Goal: Navigation & Orientation: Understand site structure

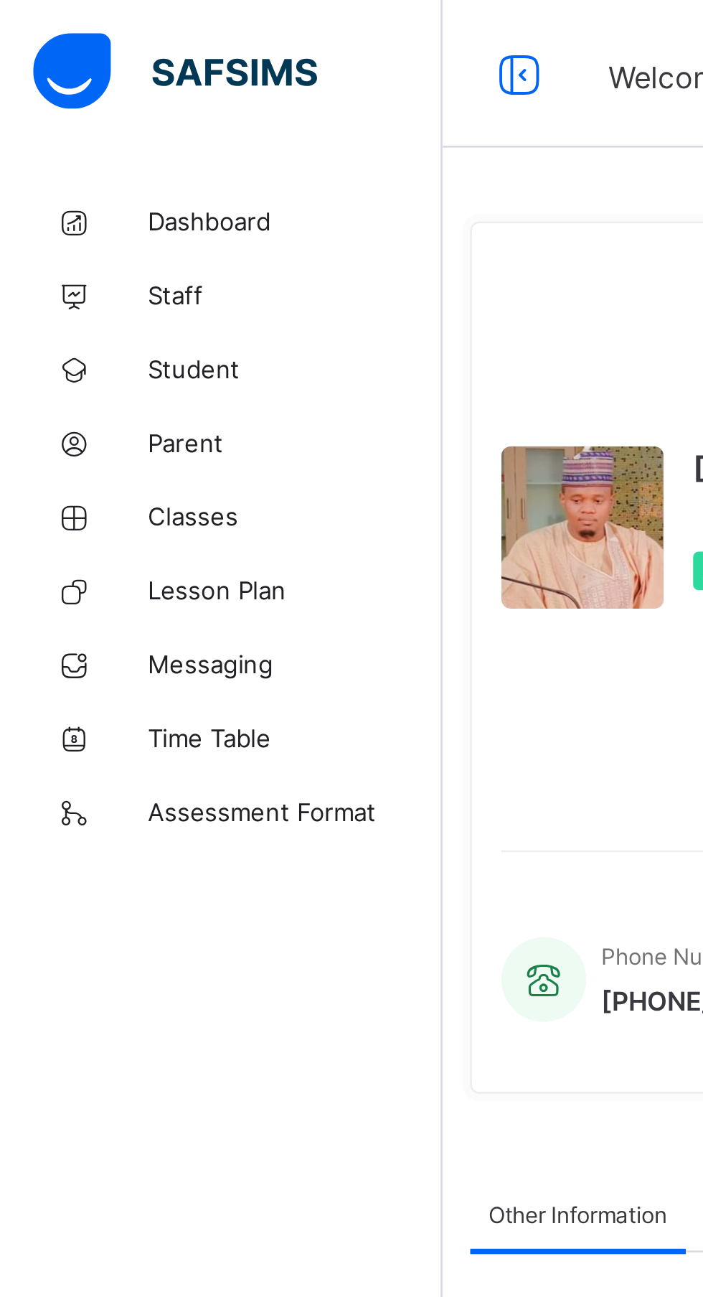
click at [110, 83] on span "Dashboard" at bounding box center [114, 85] width 115 height 11
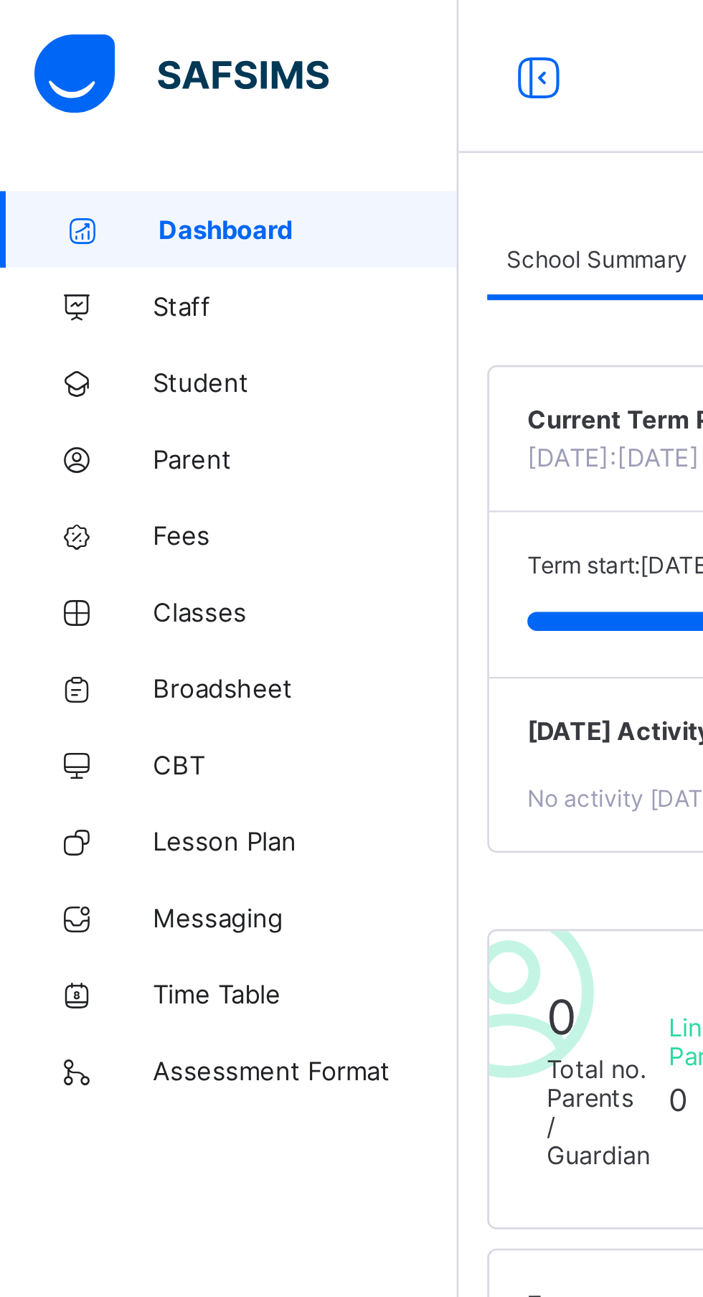
click at [84, 123] on link "Staff" at bounding box center [86, 114] width 172 height 29
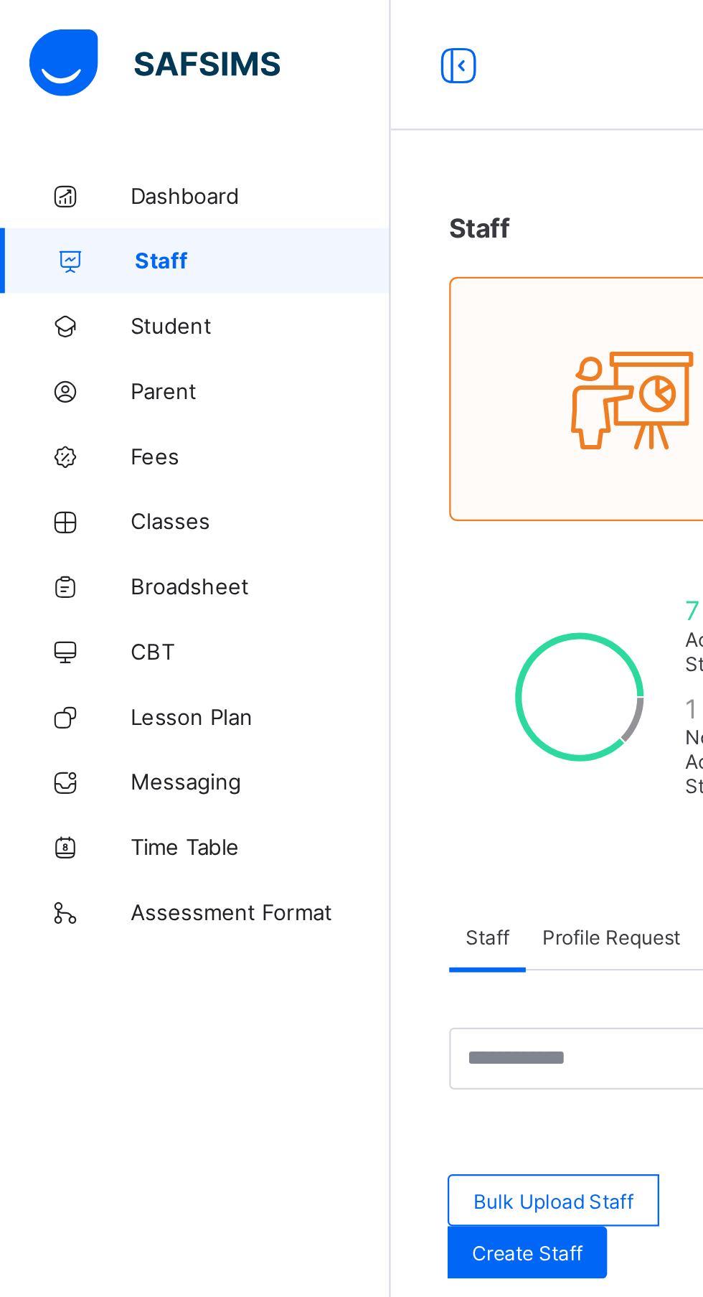
click at [99, 151] on link "Student" at bounding box center [86, 143] width 172 height 29
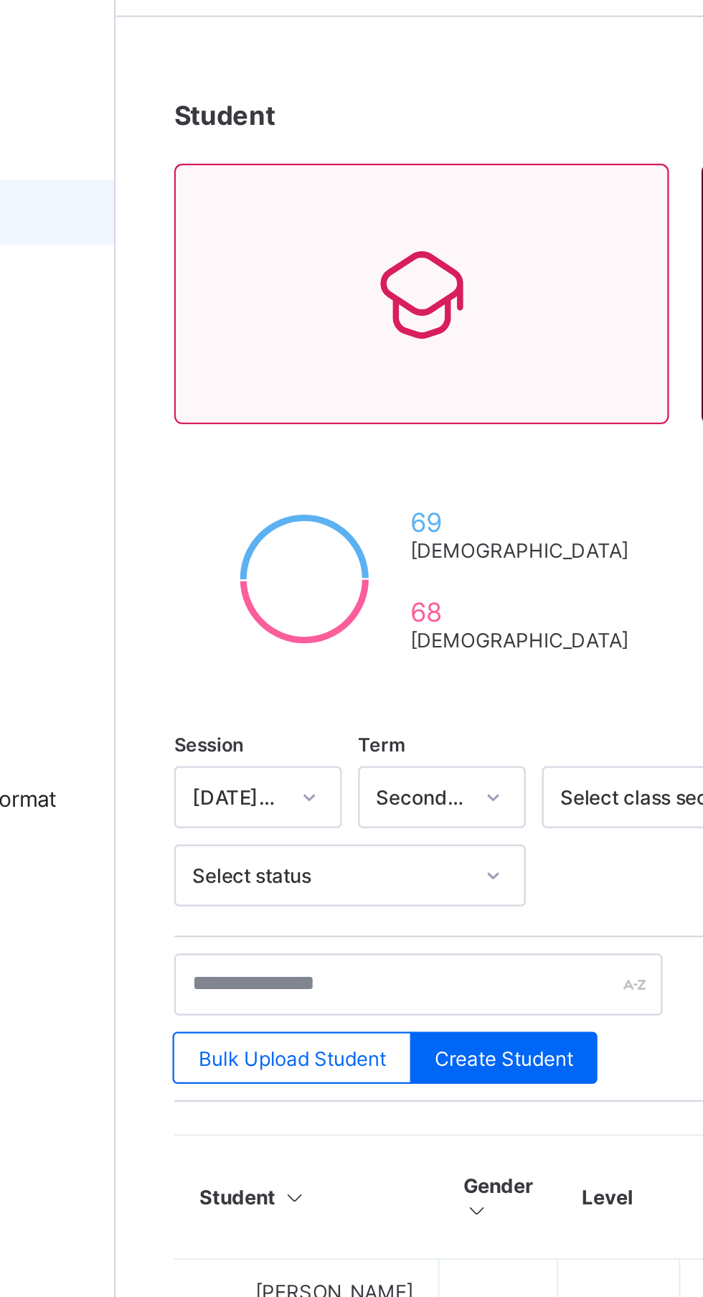
click at [293, 194] on icon at bounding box center [307, 180] width 60 height 52
click at [277, 179] on icon at bounding box center [307, 180] width 60 height 52
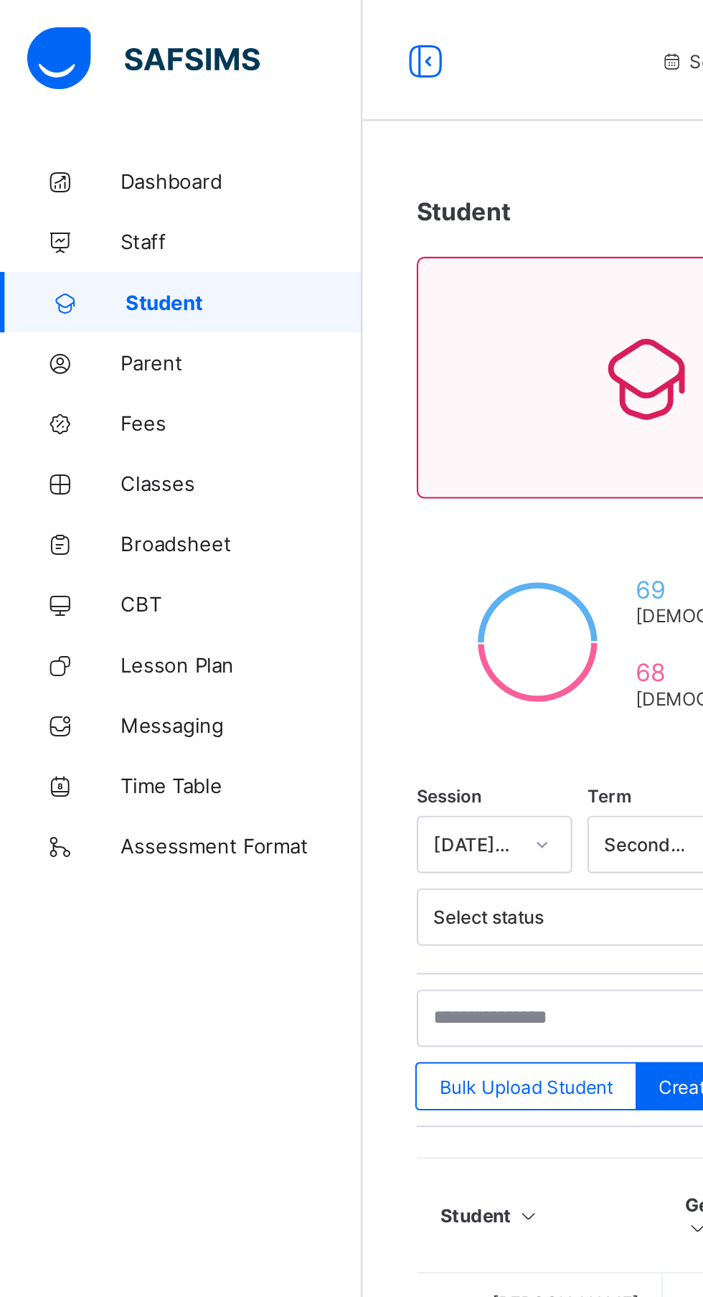
click at [88, 174] on span "Parent" at bounding box center [114, 171] width 115 height 11
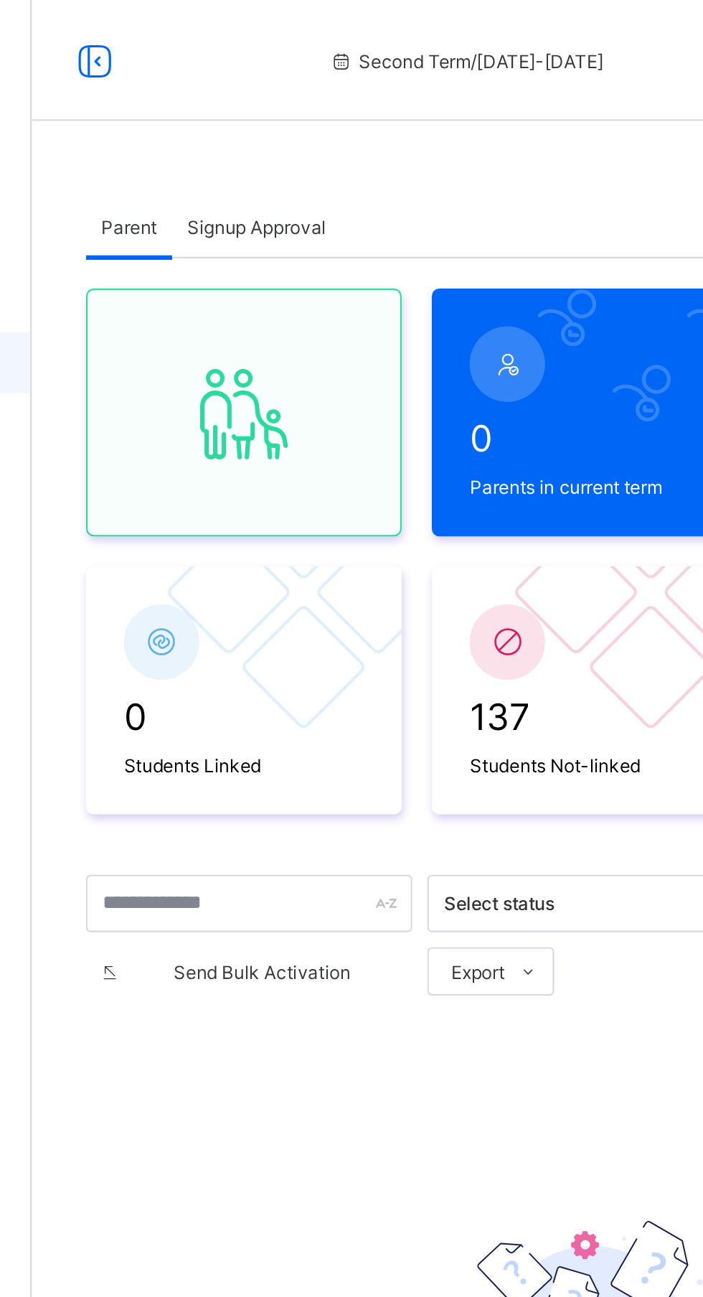
click at [301, 115] on div "Signup Approval" at bounding box center [279, 107] width 80 height 29
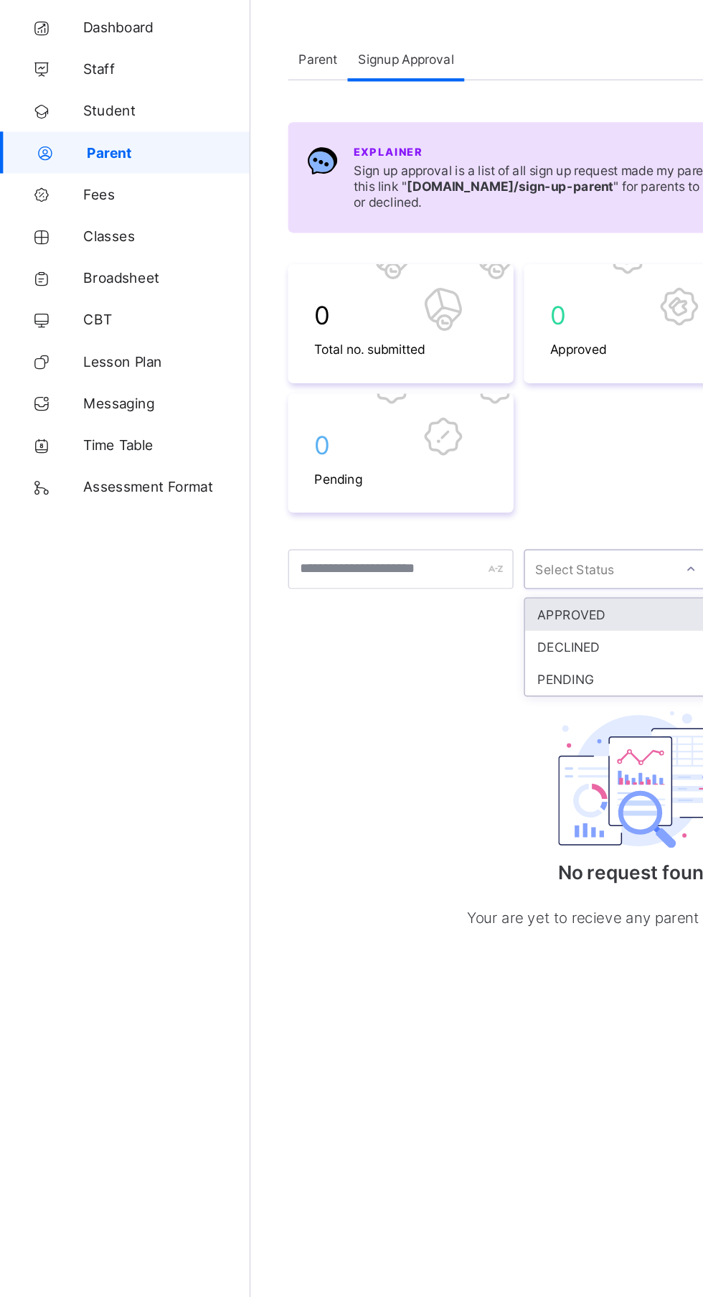
click at [219, 108] on span "Parent" at bounding box center [218, 108] width 27 height 11
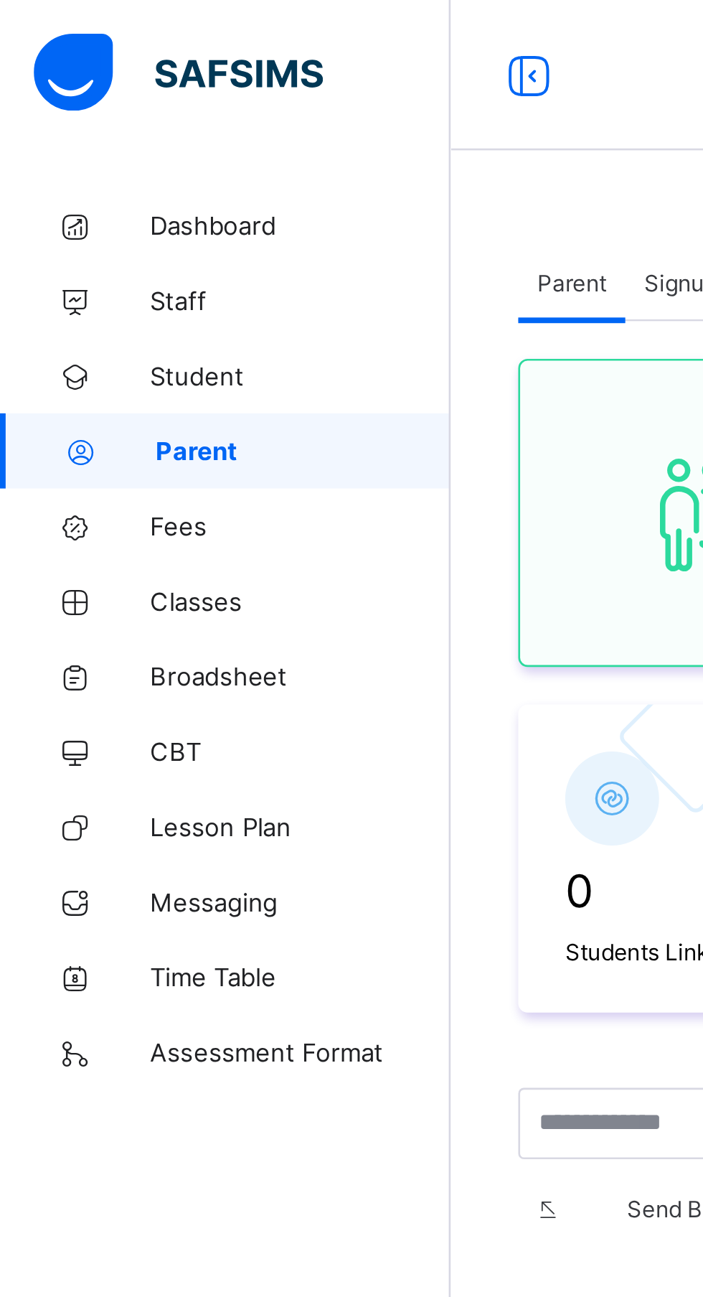
click at [74, 203] on span "Fees" at bounding box center [114, 200] width 115 height 11
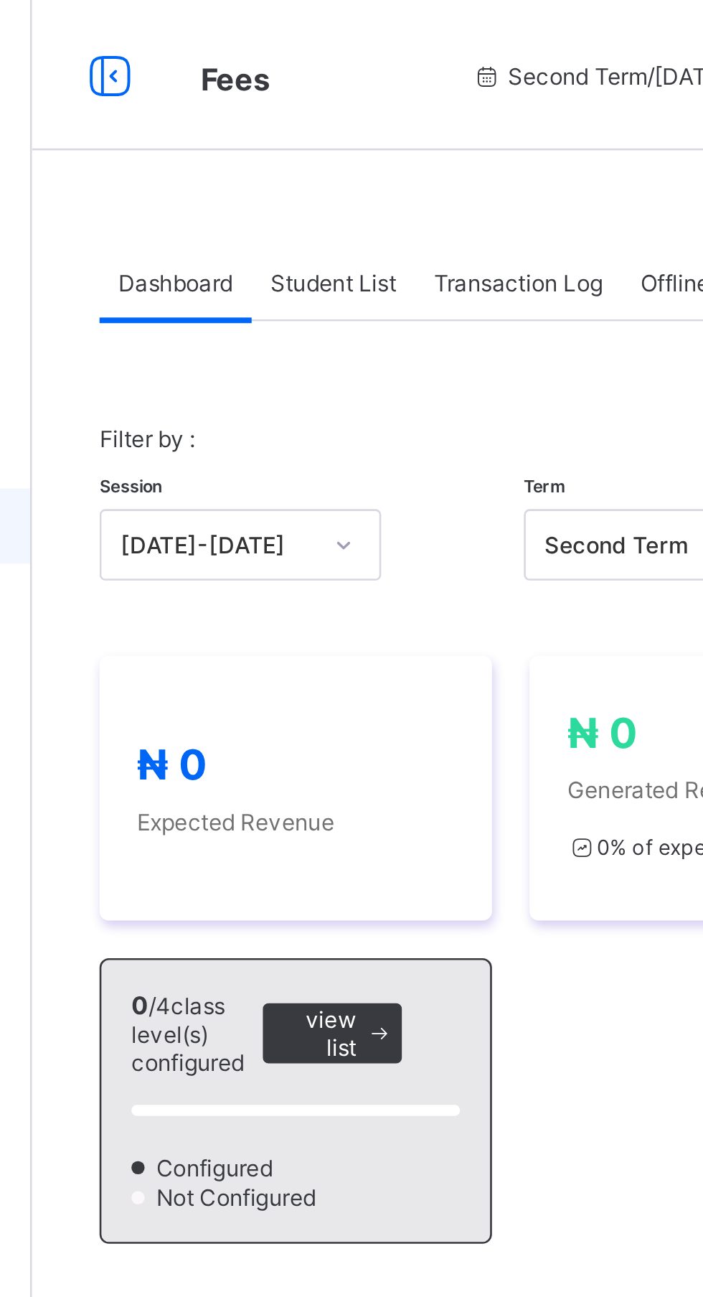
click at [302, 107] on span "Student List" at bounding box center [287, 108] width 48 height 11
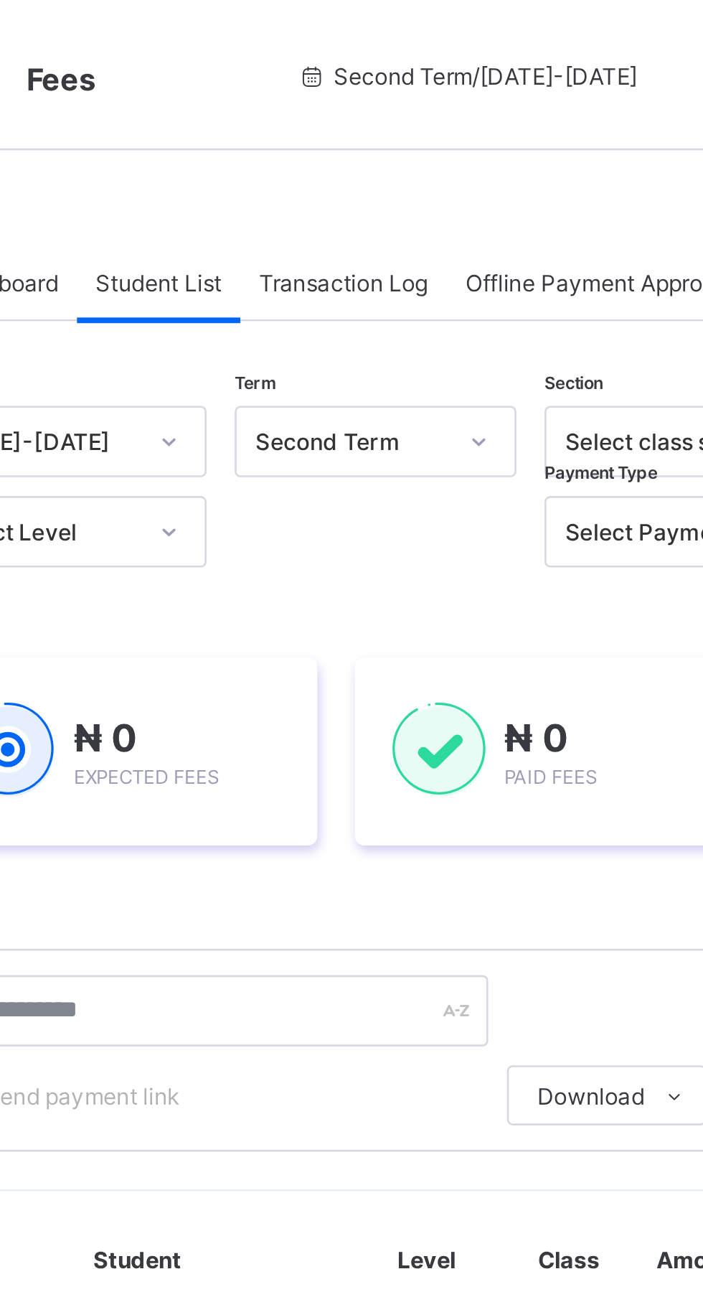
click at [364, 106] on span "Transaction Log" at bounding box center [358, 108] width 65 height 11
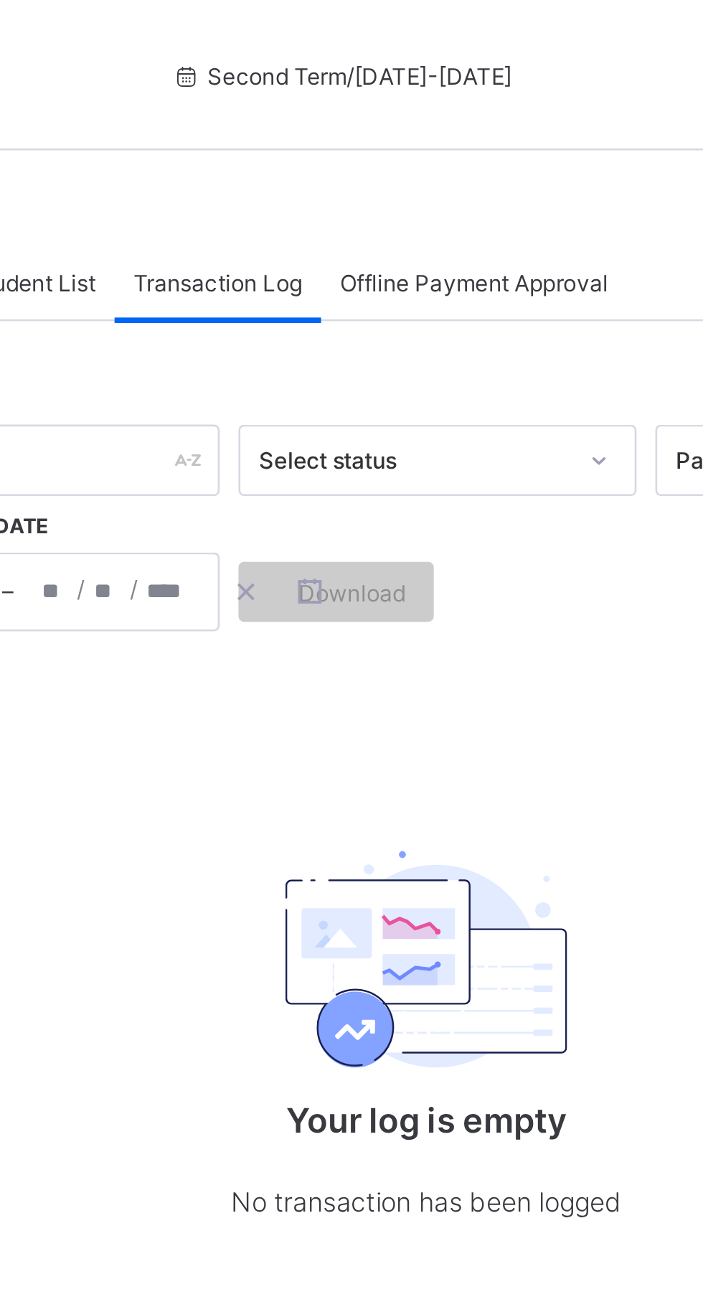
click at [410, 230] on span "Download" at bounding box center [409, 226] width 41 height 11
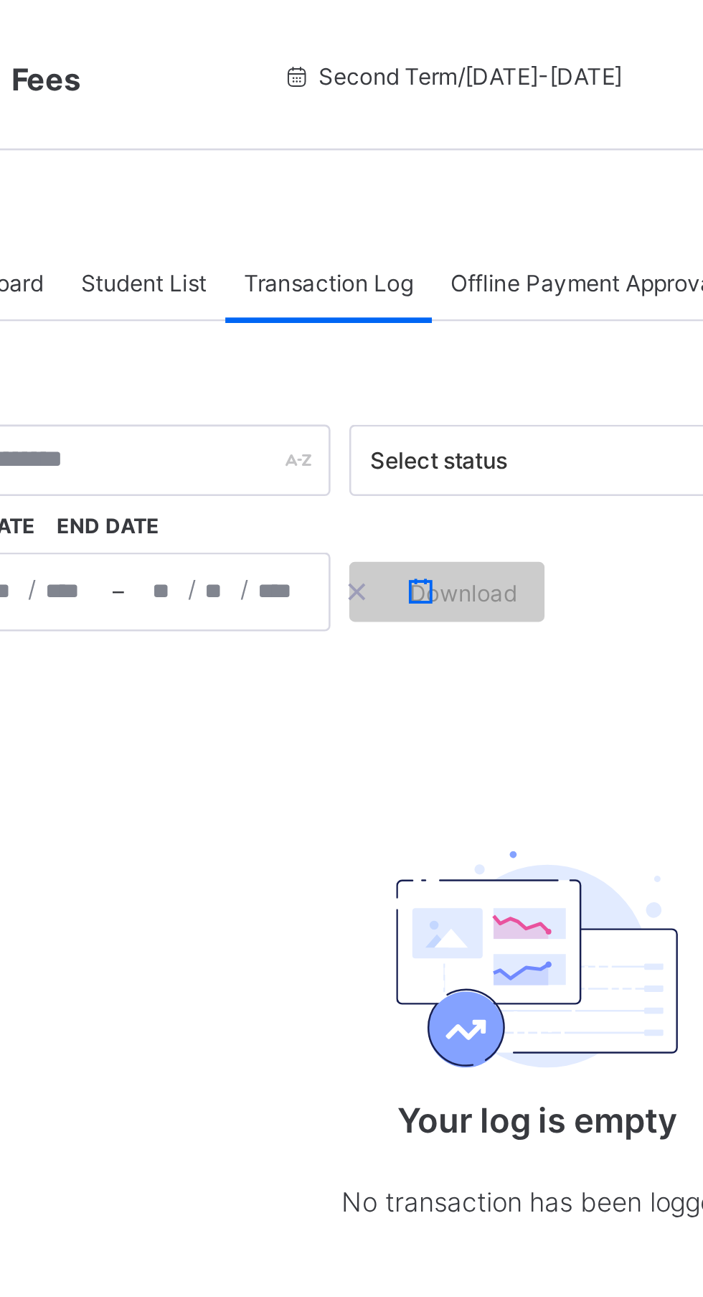
click at [400, 224] on button "button" at bounding box center [393, 226] width 24 height 16
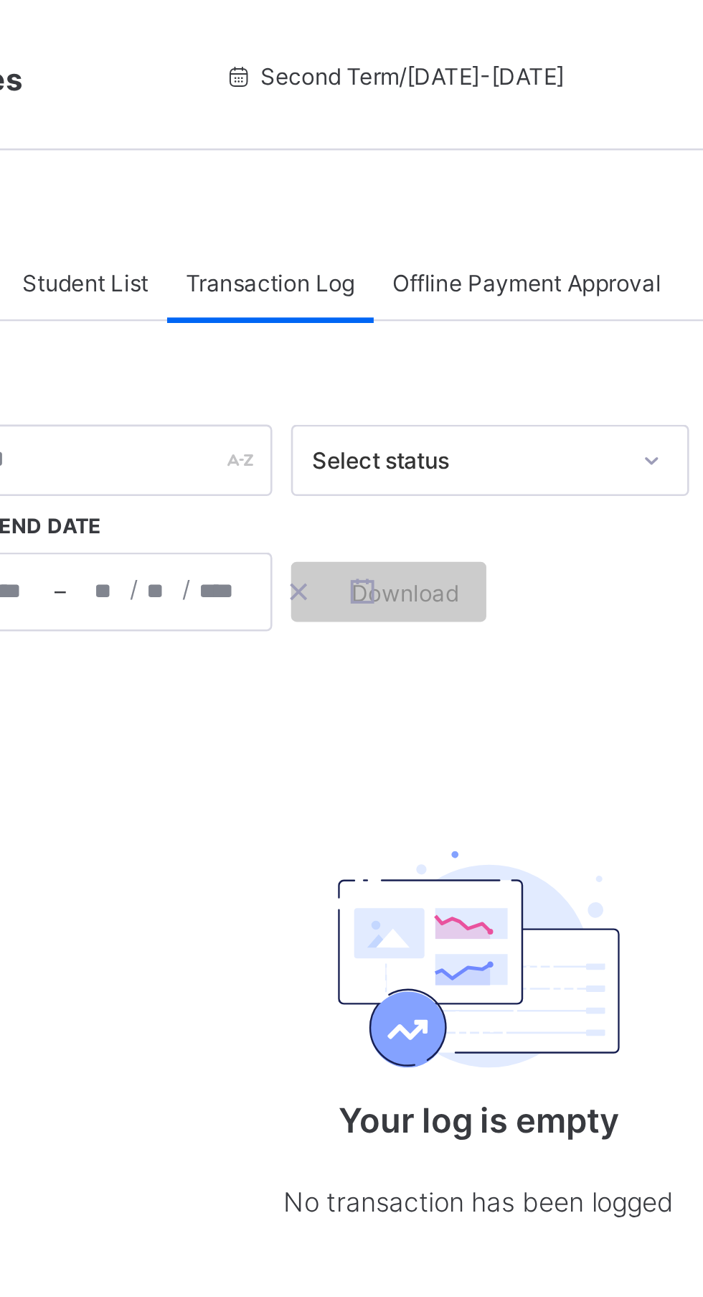
click at [477, 104] on span "Offline Payment Approval" at bounding box center [456, 108] width 103 height 11
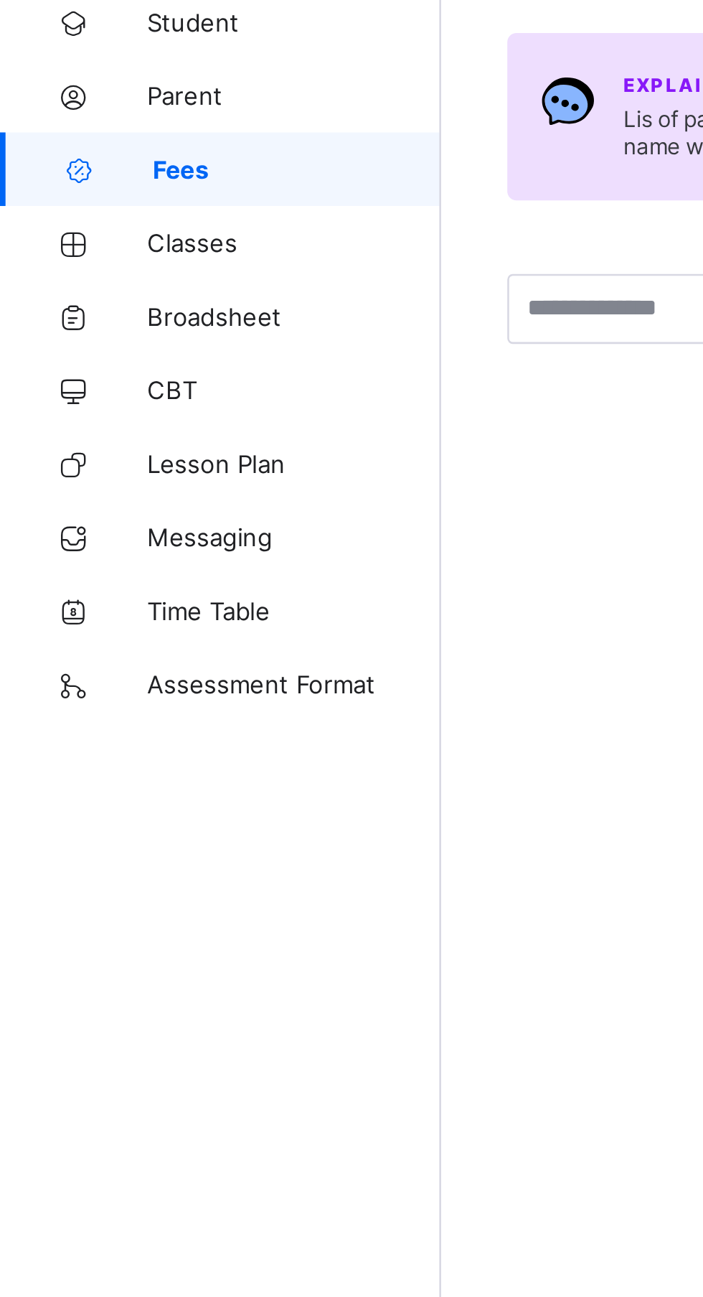
click at [98, 235] on link "Classes" at bounding box center [86, 229] width 172 height 29
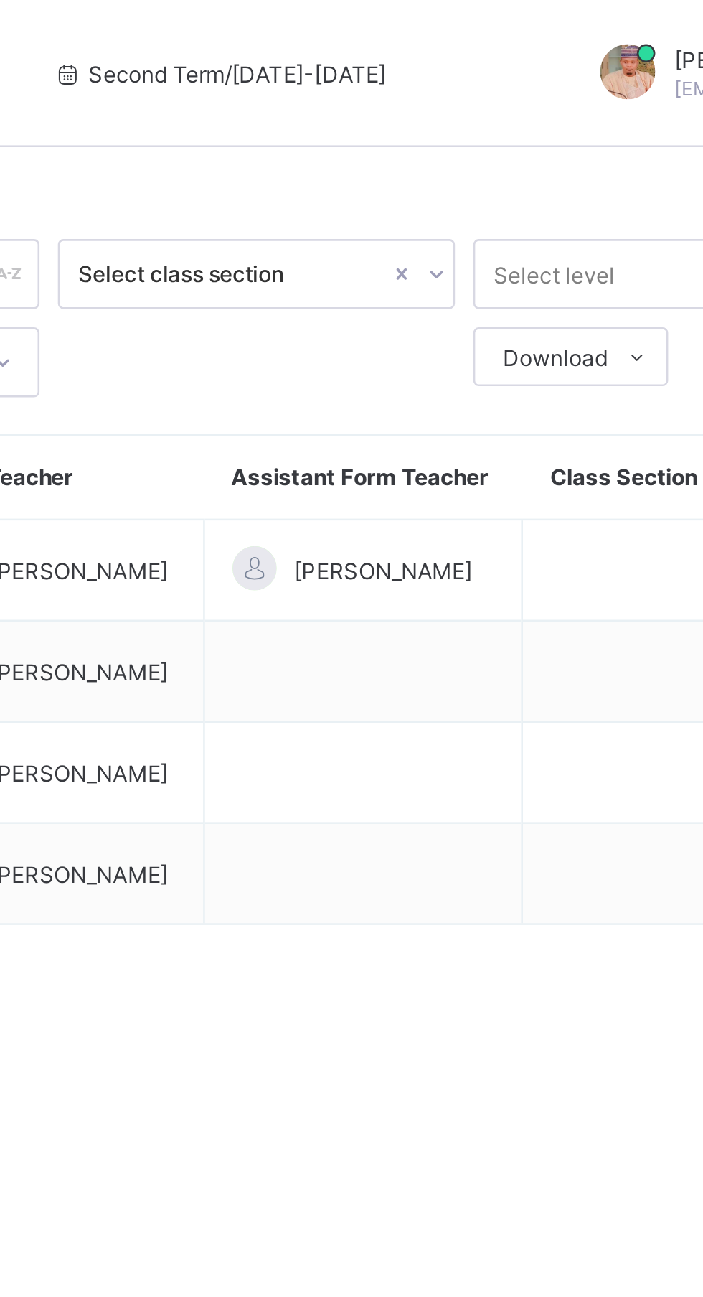
click at [570, 141] on span "Download" at bounding box center [554, 139] width 41 height 11
click at [0, 0] on li "Pdf Report" at bounding box center [0, 0] width 0 height 0
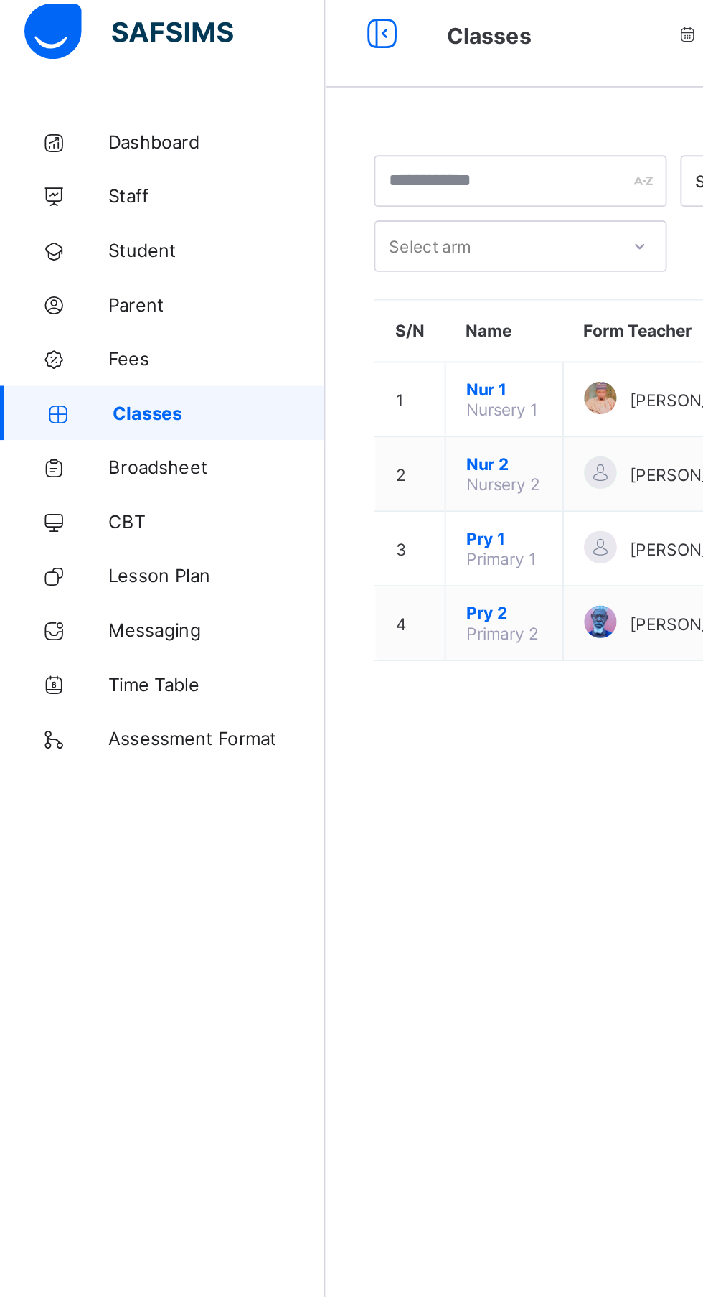
click at [115, 273] on link "CBT" at bounding box center [86, 287] width 172 height 29
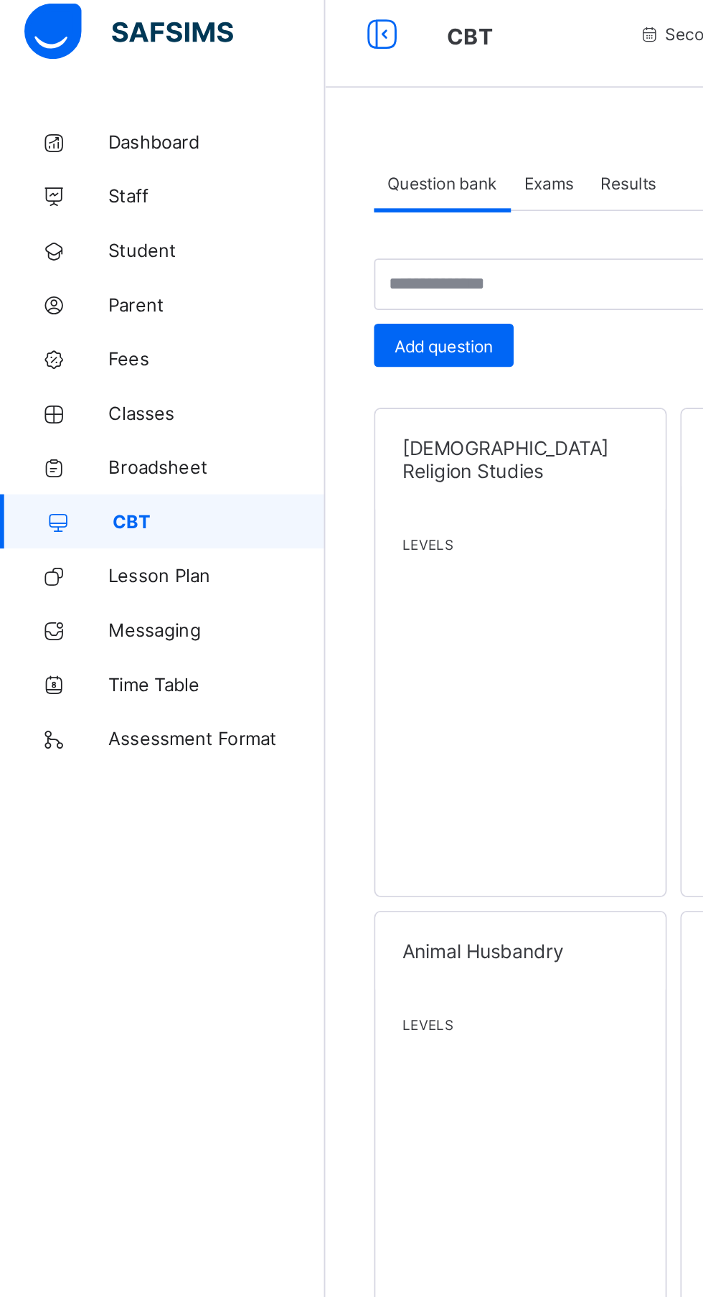
click at [105, 311] on span "Lesson Plan" at bounding box center [114, 315] width 115 height 11
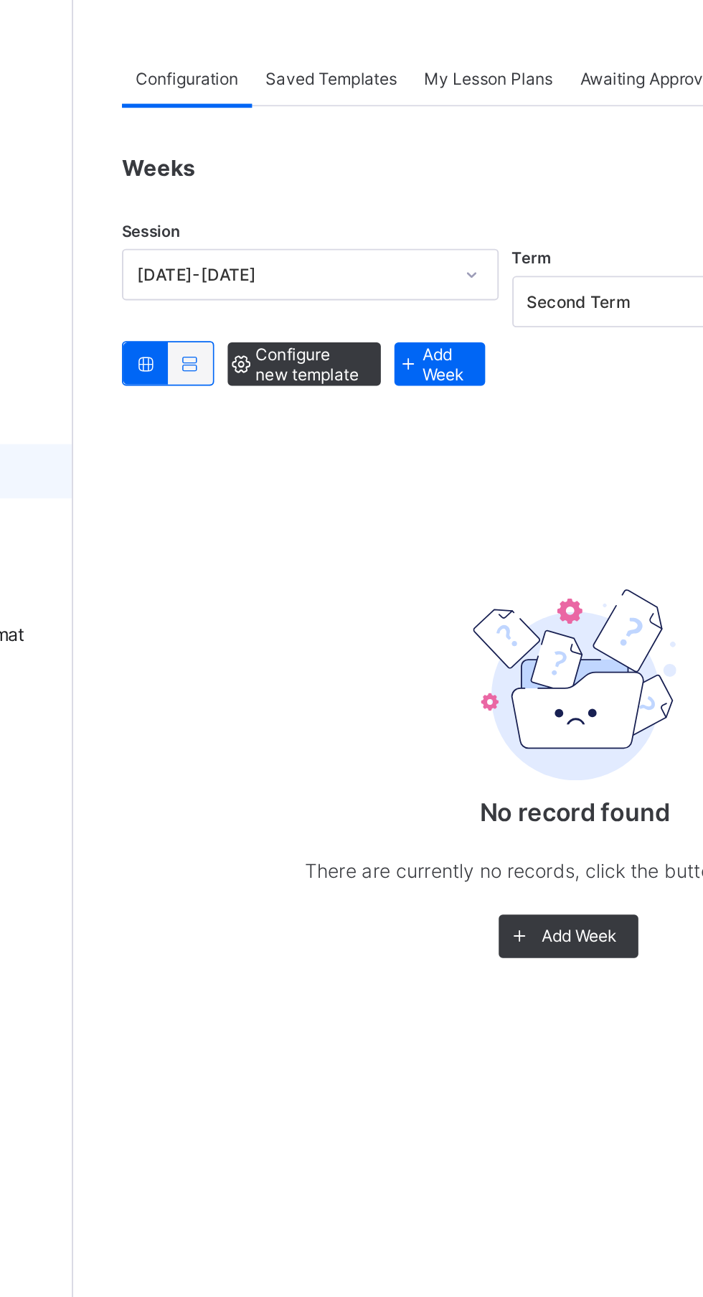
click at [307, 262] on span "Configure new template" at bounding box center [296, 259] width 55 height 22
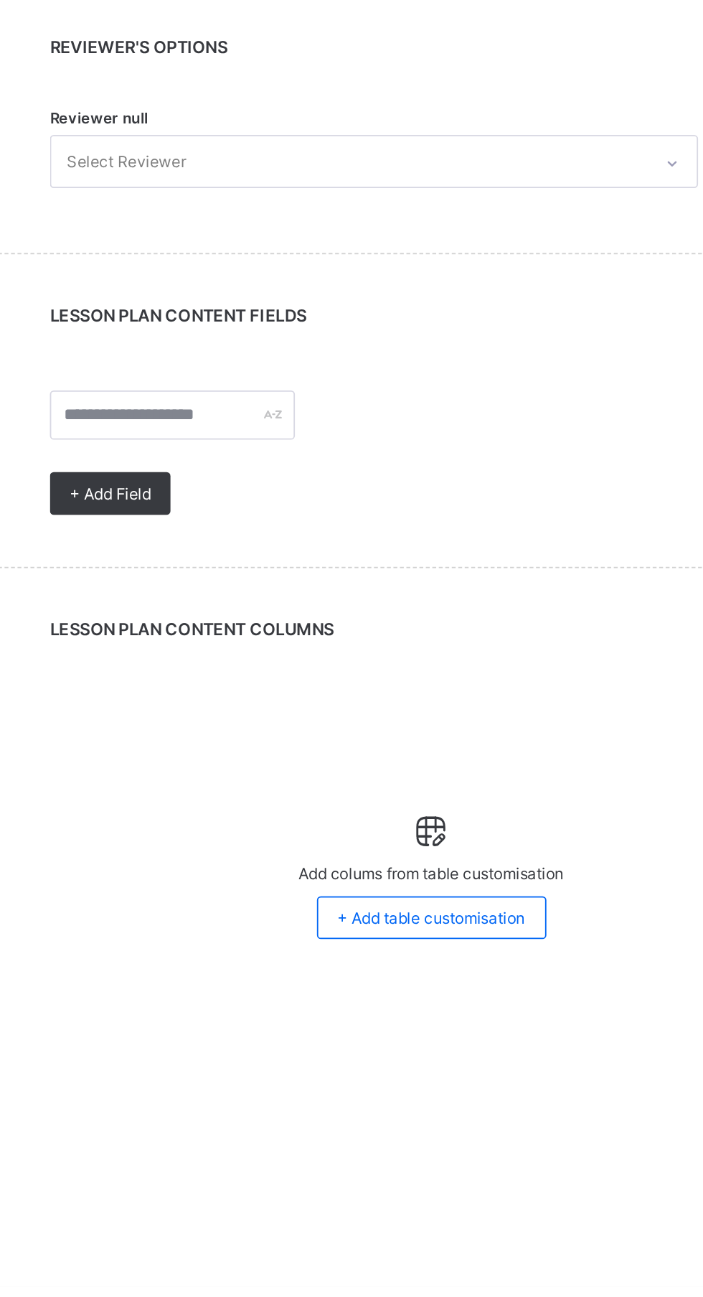
click at [466, 1091] on span "+ Add table customisation" at bounding box center [438, 1092] width 104 height 11
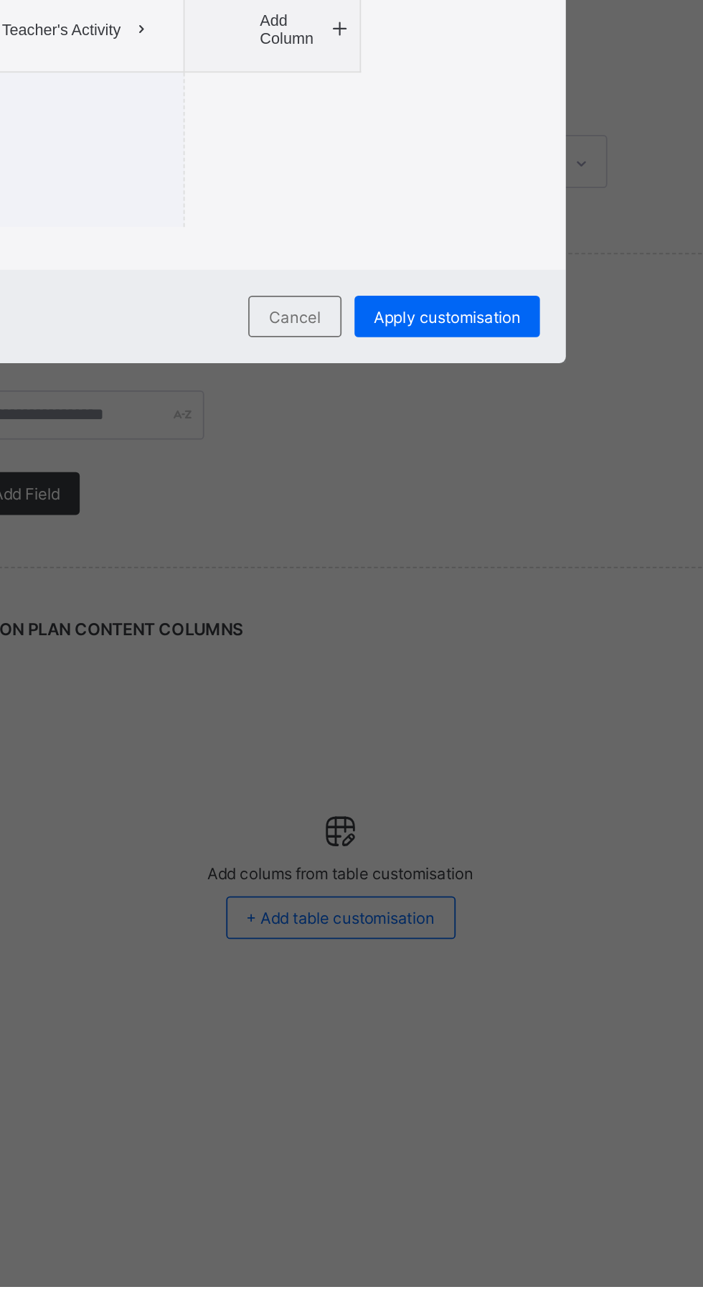
click at [225, 613] on span at bounding box center [213, 601] width 23 height 23
click at [339, 613] on div "Teacher's Activity" at bounding box center [291, 601] width 96 height 23
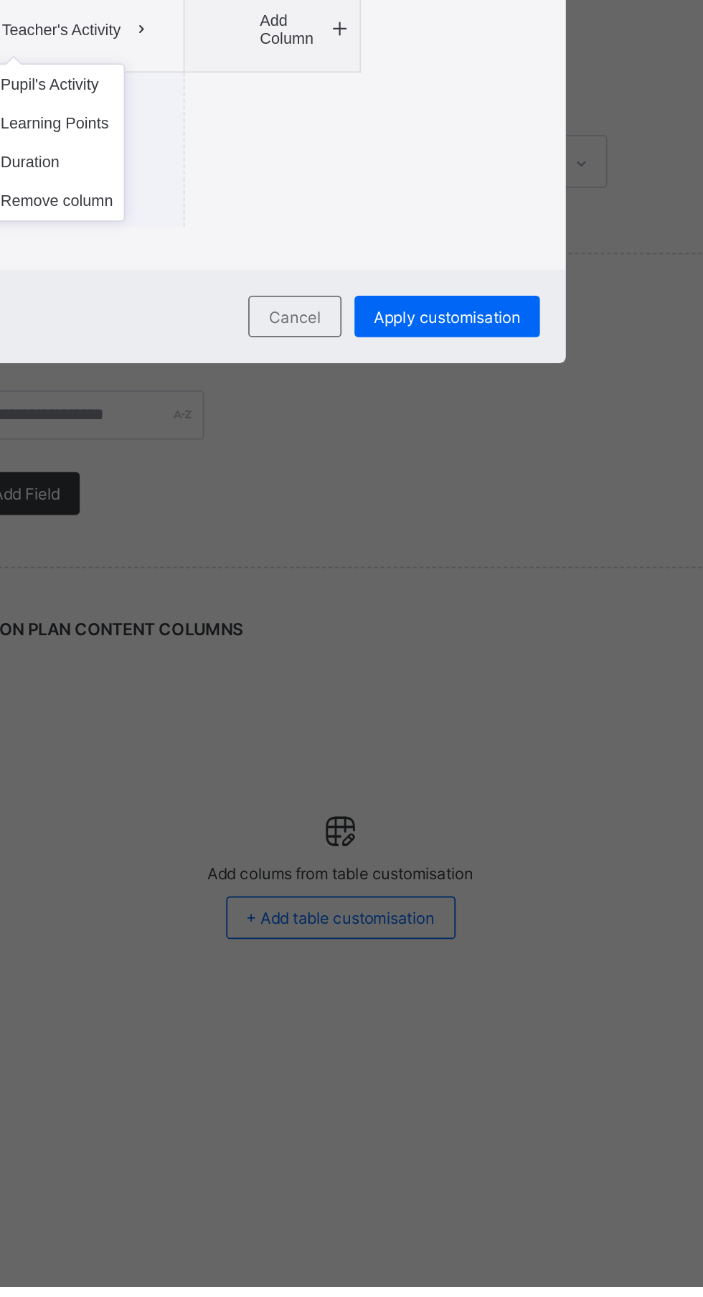
click at [349, 786] on div "× Table customisation step Teacher's Activity Pupil's Activity Learning Points …" at bounding box center [351, 648] width 703 height 1297
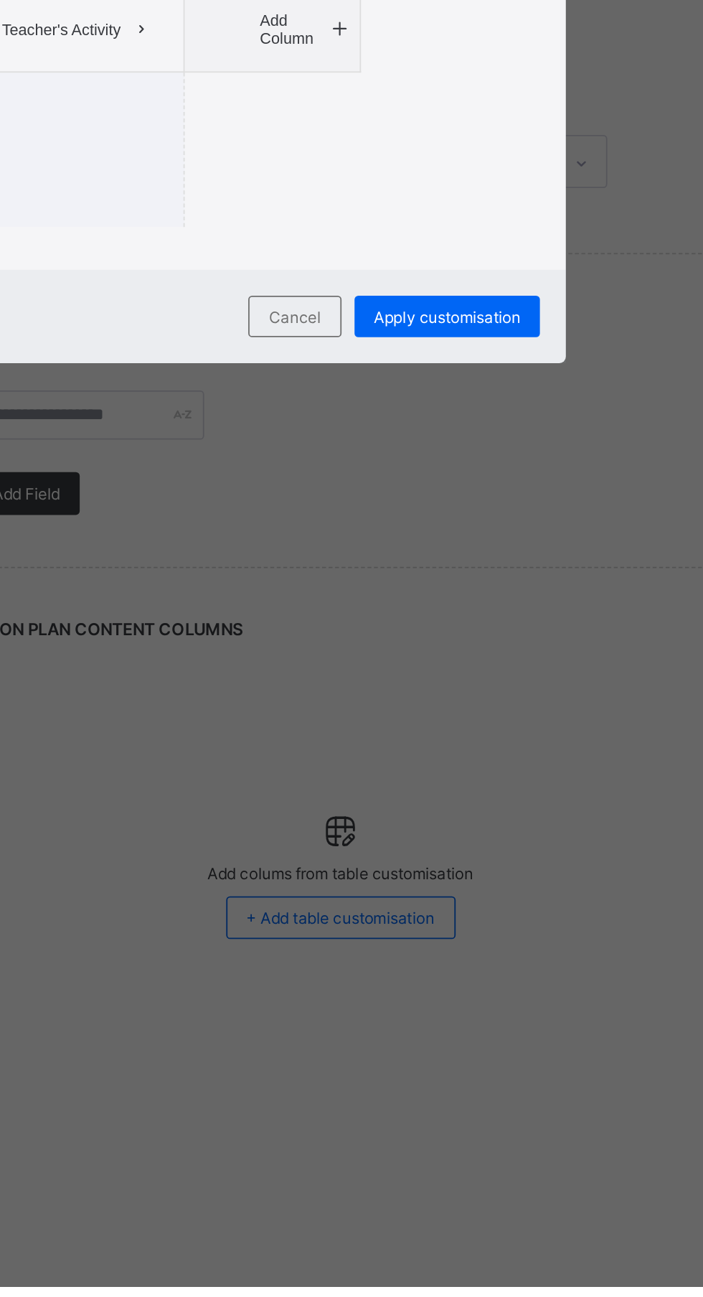
click at [427, 766] on span "Cancel" at bounding box center [412, 760] width 29 height 11
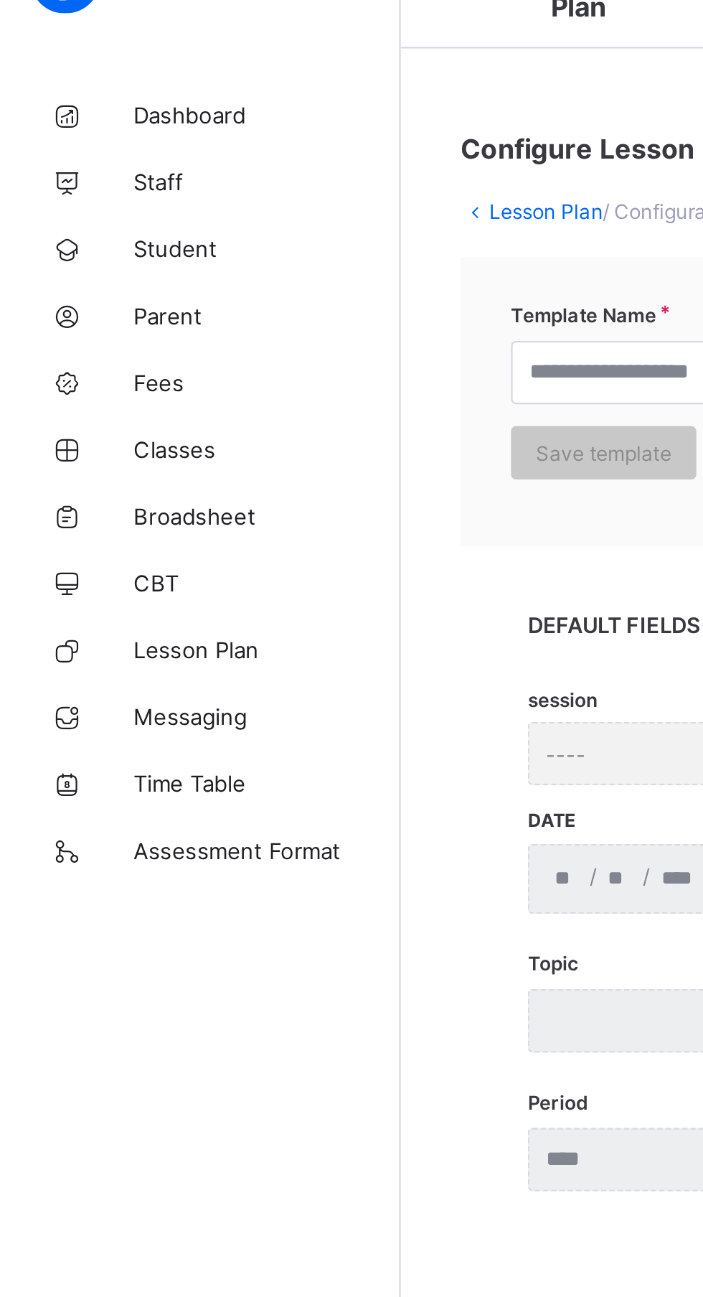
click at [89, 261] on span "Broadsheet" at bounding box center [114, 258] width 115 height 11
